Goal: Use online tool/utility: Utilize a website feature to perform a specific function

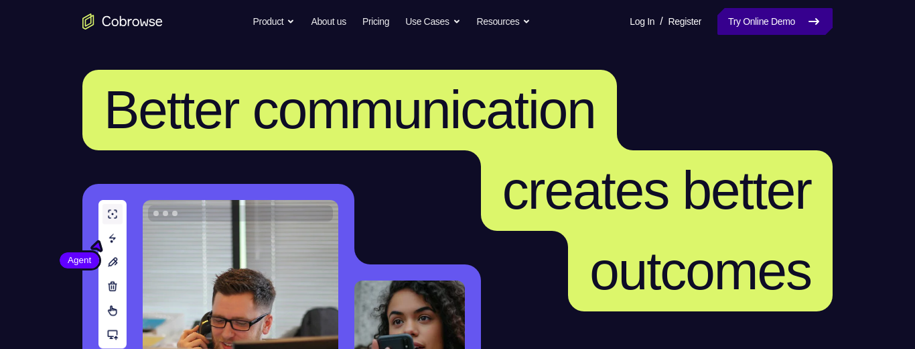
click at [750, 29] on link "Try Online Demo" at bounding box center [775, 21] width 115 height 27
click at [771, 21] on link "Try Online Demo" at bounding box center [775, 21] width 115 height 27
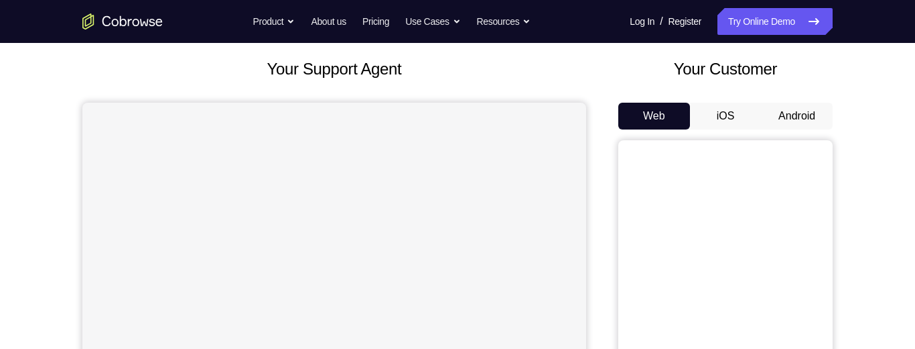
scroll to position [72, 0]
click at [797, 117] on button "Android" at bounding box center [797, 116] width 72 height 27
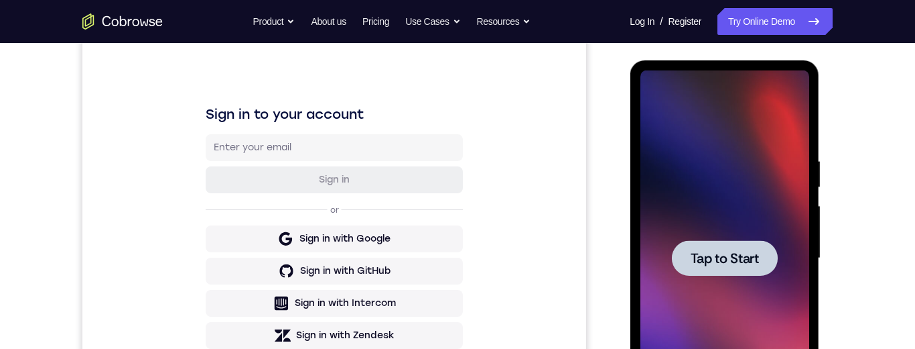
scroll to position [0, 0]
click at [735, 251] on span "Tap to Start" at bounding box center [724, 257] width 68 height 13
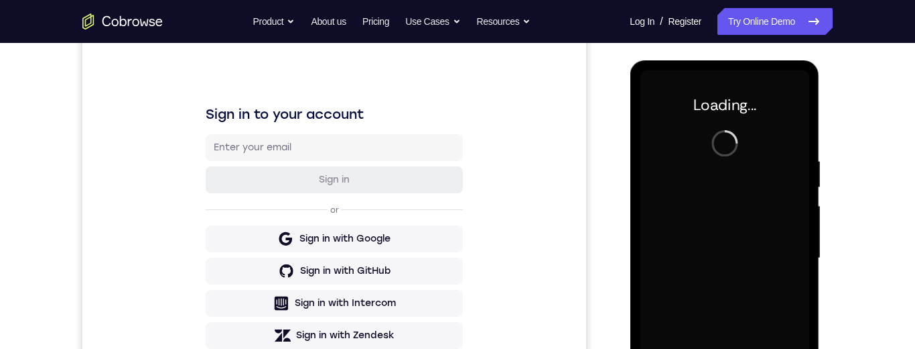
scroll to position [219, 0]
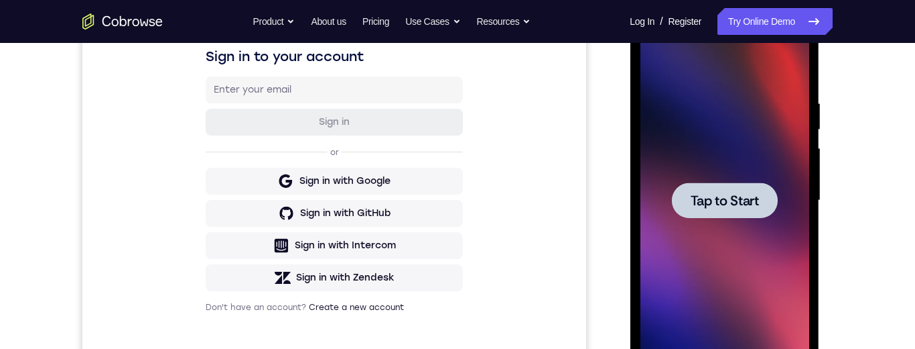
click at [705, 207] on span "Tap to Start" at bounding box center [724, 200] width 68 height 13
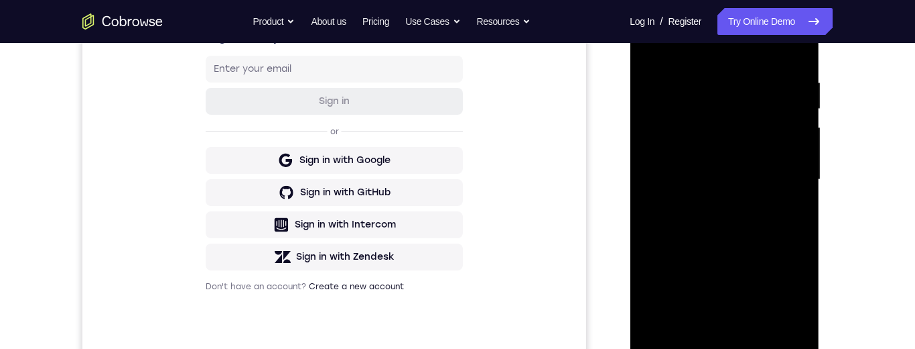
scroll to position [365, 0]
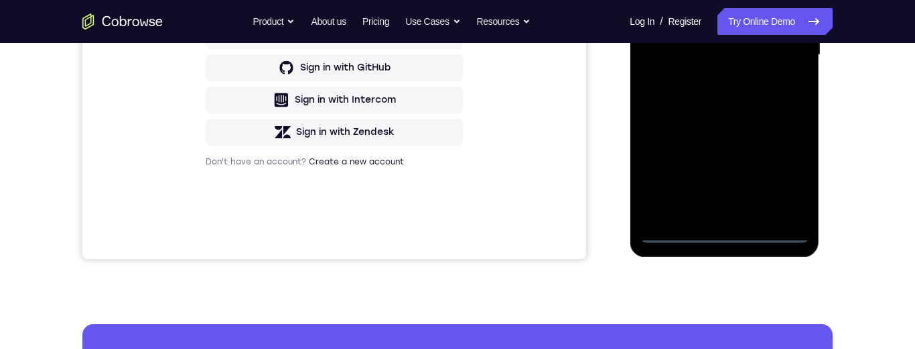
click at [718, 237] on div at bounding box center [724, 54] width 169 height 375
click at [779, 173] on div at bounding box center [724, 54] width 169 height 375
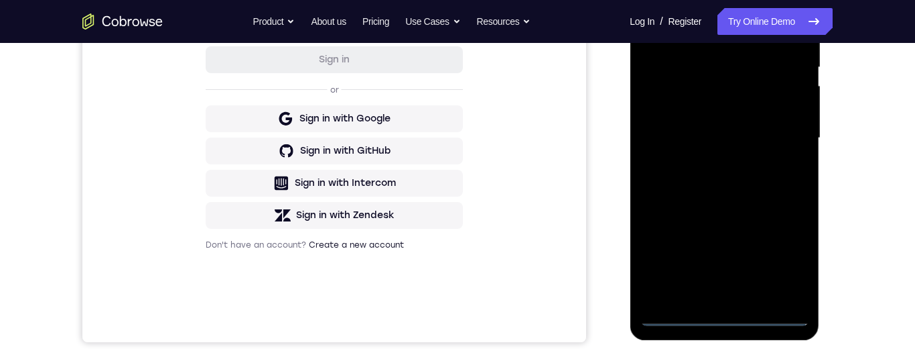
scroll to position [203, 0]
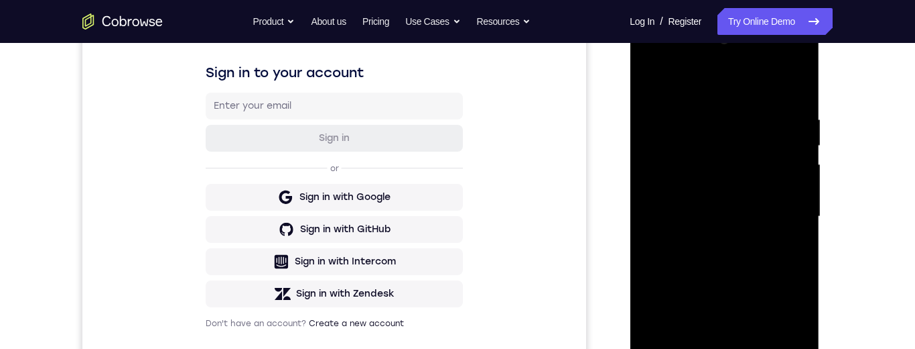
click at [645, 58] on div at bounding box center [724, 216] width 169 height 375
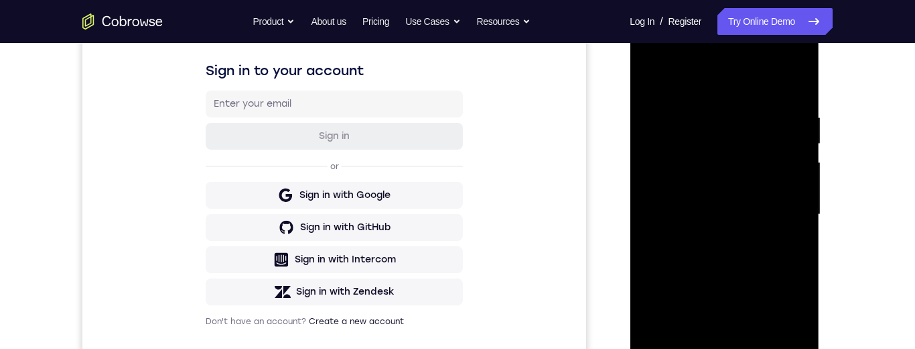
scroll to position [305, 0]
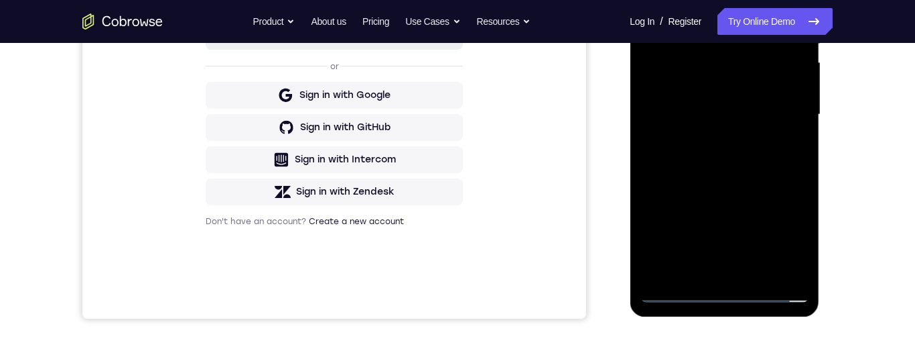
click at [716, 290] on div at bounding box center [724, 114] width 169 height 375
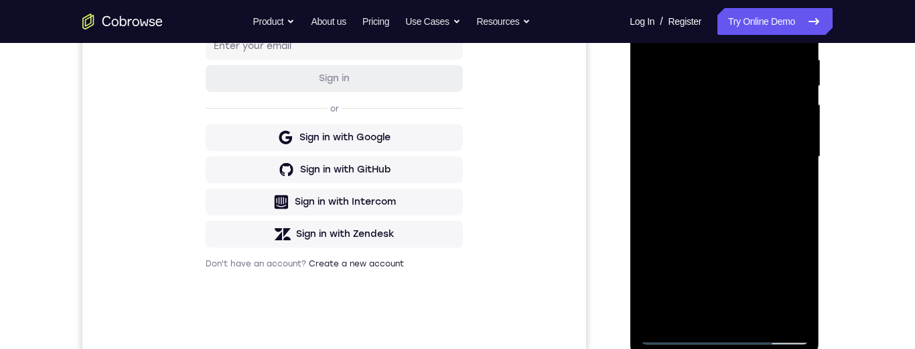
scroll to position [190, 0]
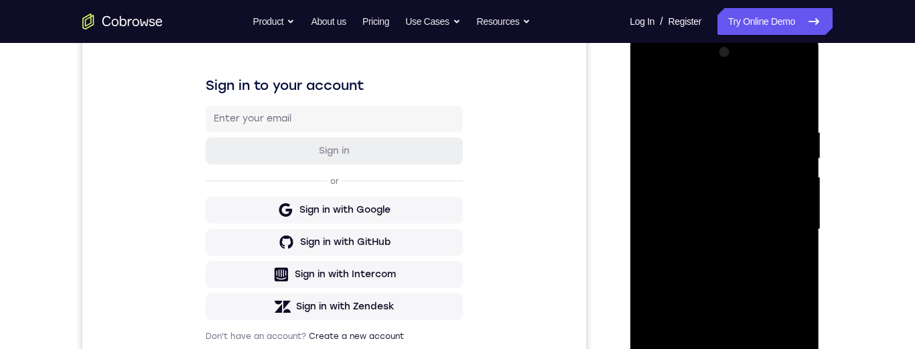
click at [703, 253] on div at bounding box center [724, 229] width 169 height 375
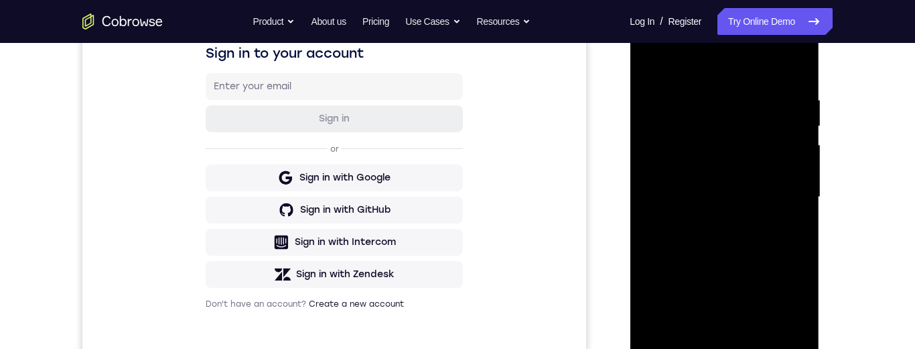
click at [671, 171] on div at bounding box center [724, 196] width 169 height 375
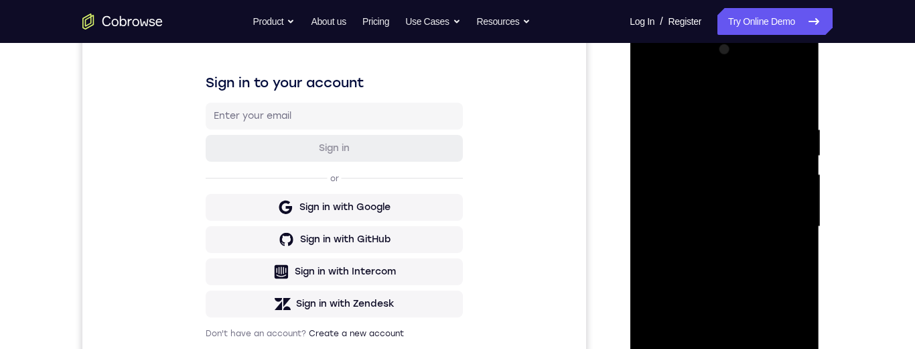
scroll to position [151, 0]
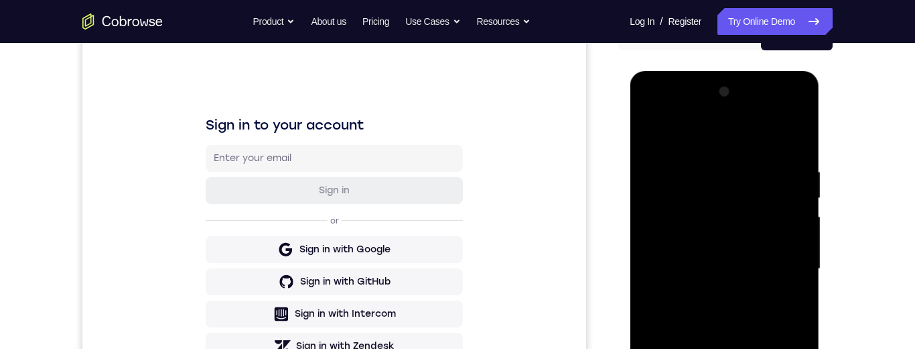
click at [796, 116] on div at bounding box center [724, 268] width 169 height 375
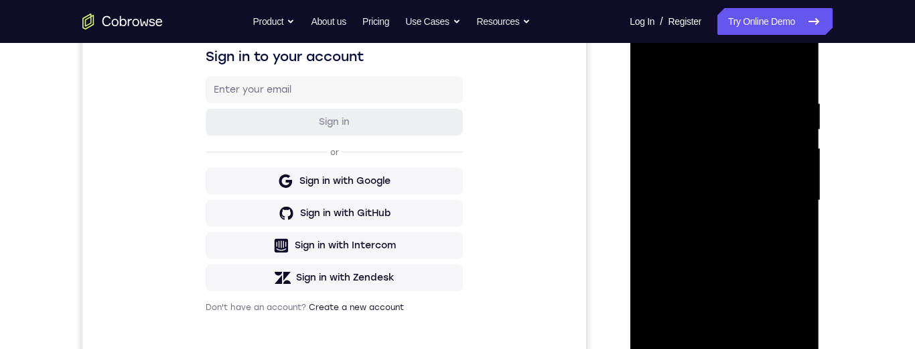
scroll to position [166, 0]
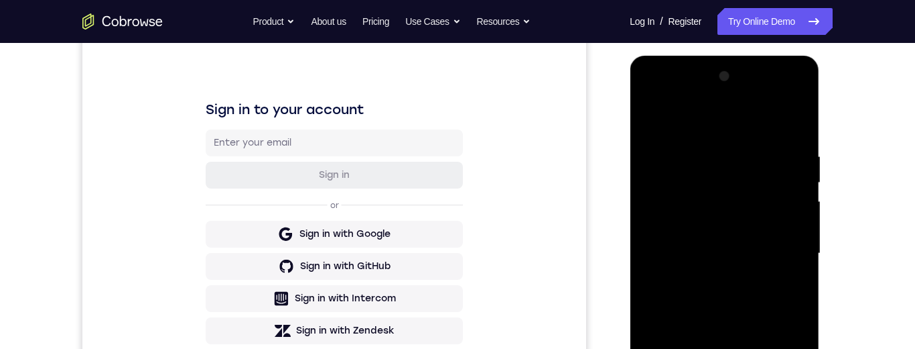
click at [796, 96] on div at bounding box center [724, 253] width 169 height 375
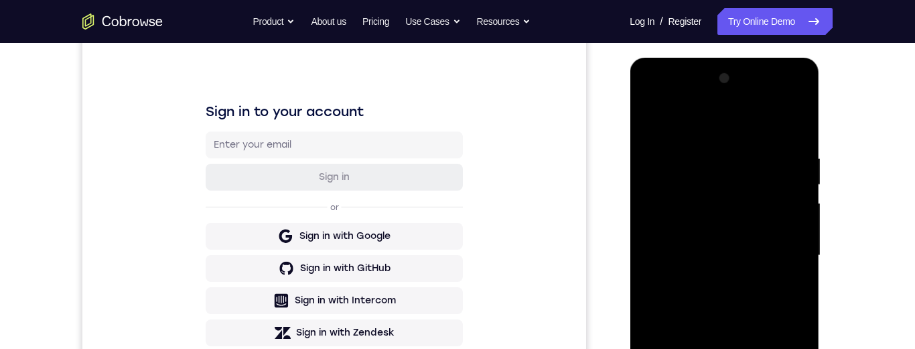
click at [726, 139] on div at bounding box center [724, 255] width 169 height 375
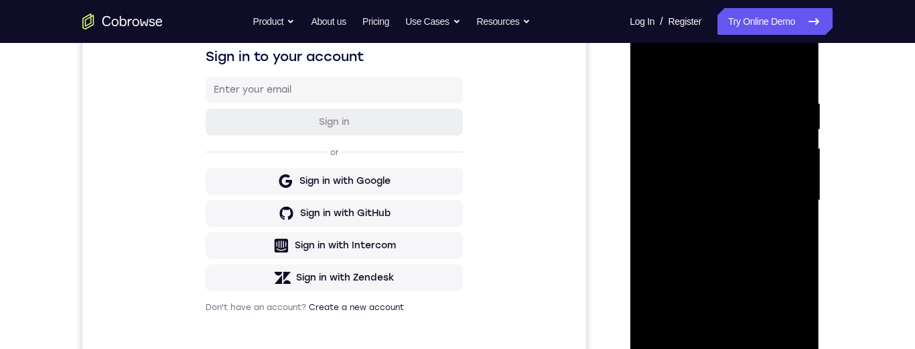
scroll to position [184, 0]
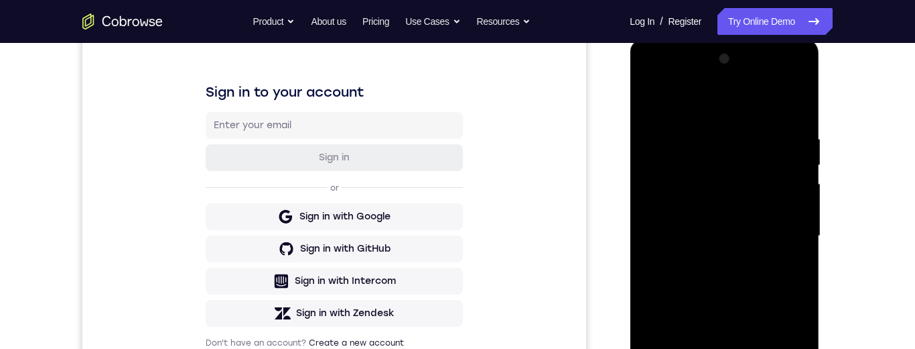
click at [796, 78] on div at bounding box center [724, 235] width 169 height 375
click at [797, 80] on div at bounding box center [724, 235] width 169 height 375
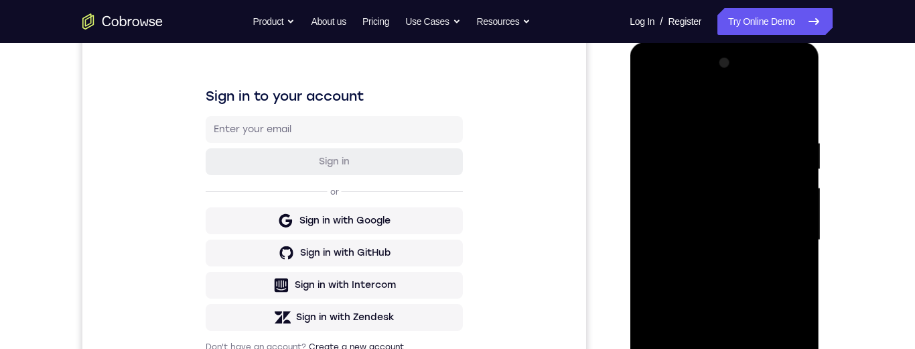
scroll to position [178, 0]
click at [721, 137] on div at bounding box center [724, 241] width 169 height 375
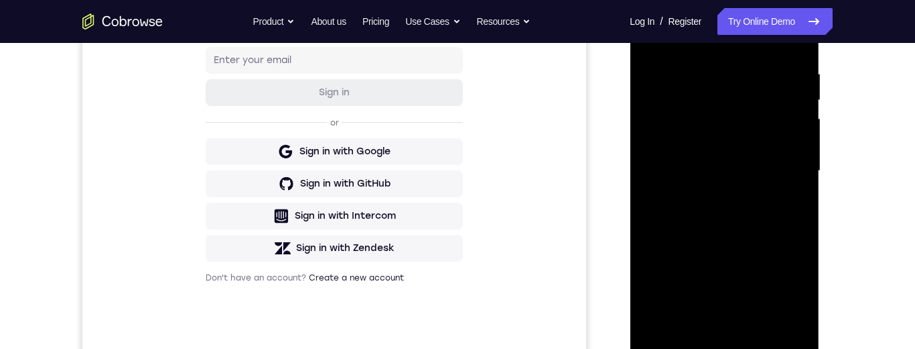
scroll to position [152, 0]
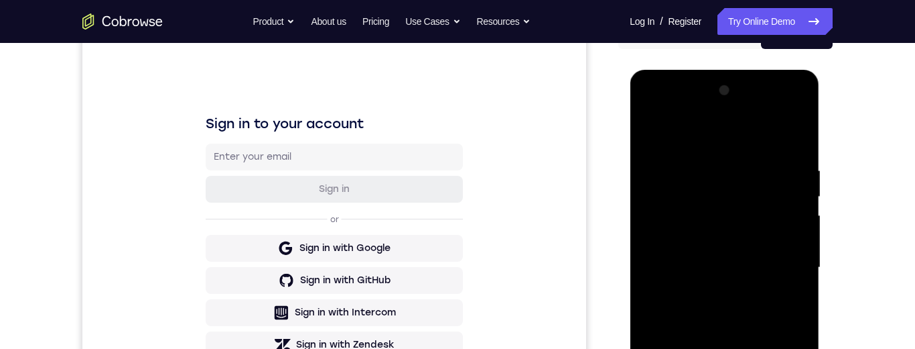
click at [649, 112] on div at bounding box center [724, 267] width 169 height 375
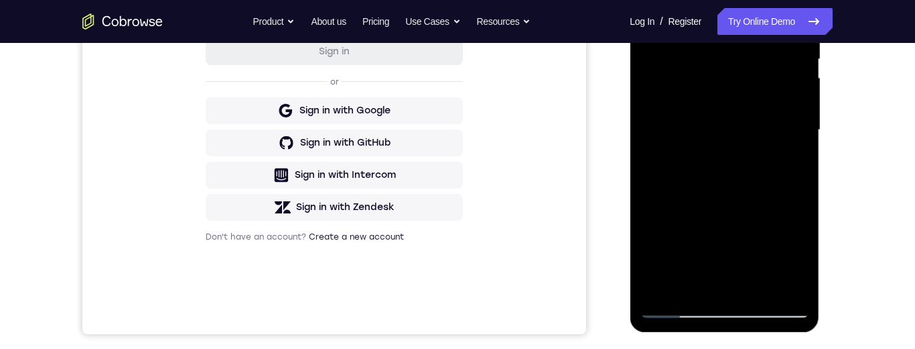
click at [723, 303] on div at bounding box center [724, 129] width 169 height 375
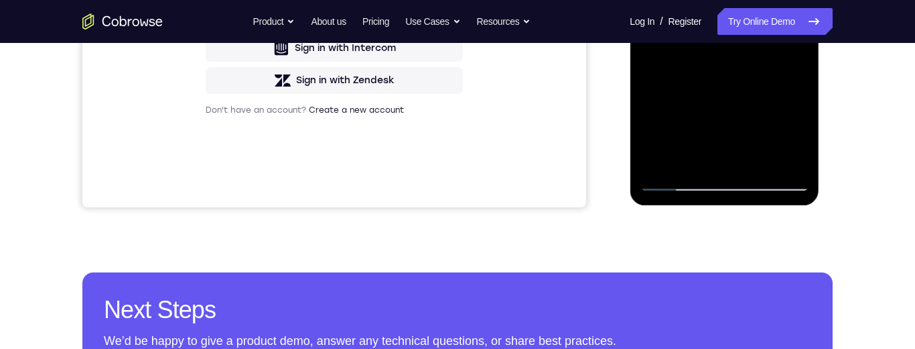
click at [729, 183] on div at bounding box center [724, 3] width 169 height 375
click at [719, 178] on div at bounding box center [724, 3] width 169 height 375
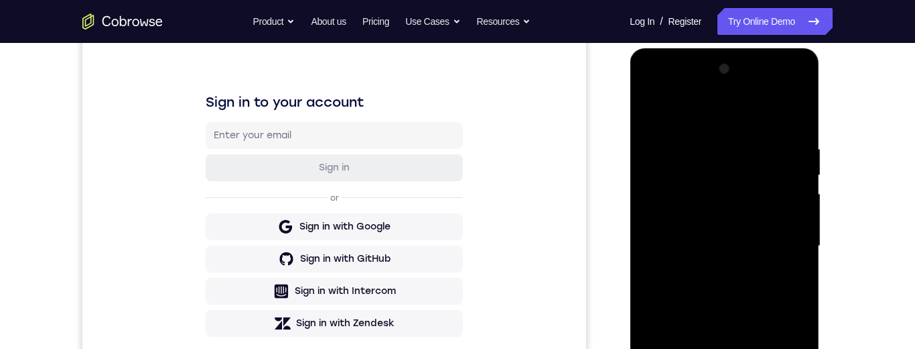
scroll to position [151, 0]
